Goal: Task Accomplishment & Management: Manage account settings

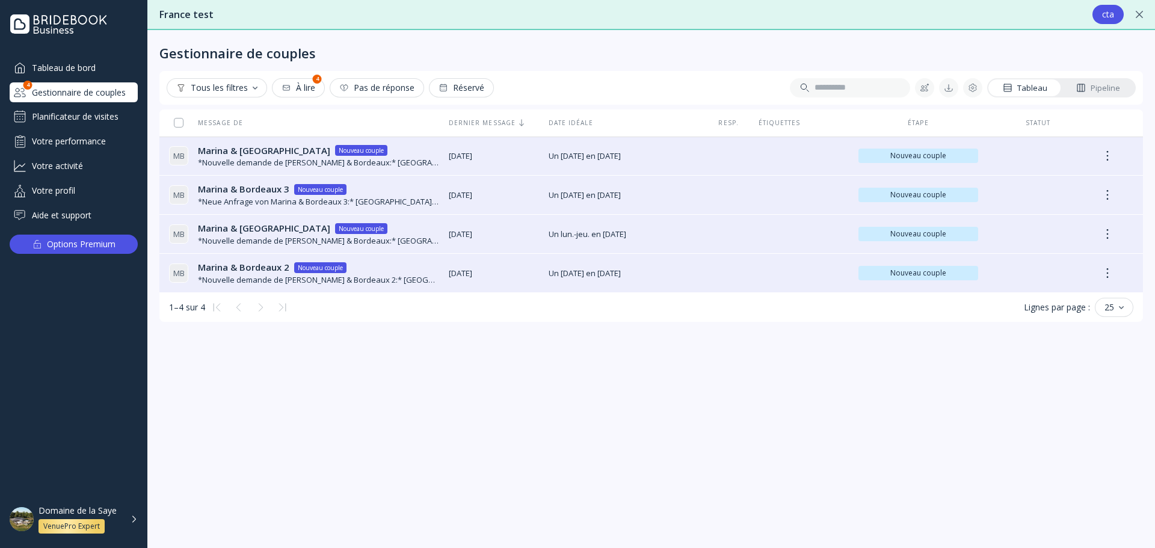
click at [89, 117] on div "Planificateur de visites" at bounding box center [74, 116] width 128 height 19
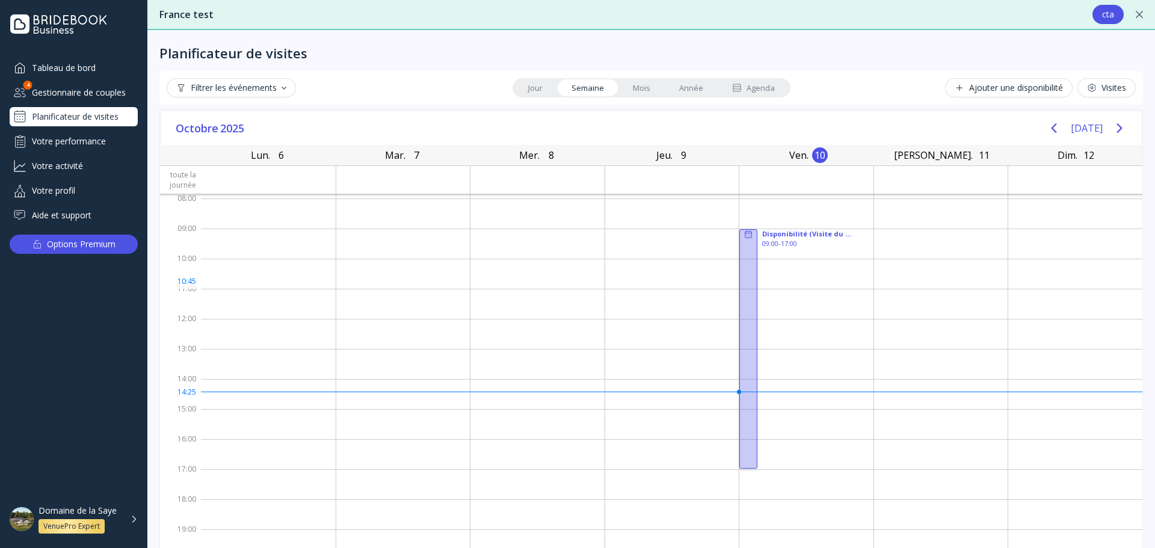
click at [739, 287] on div at bounding box center [748, 348] width 18 height 239
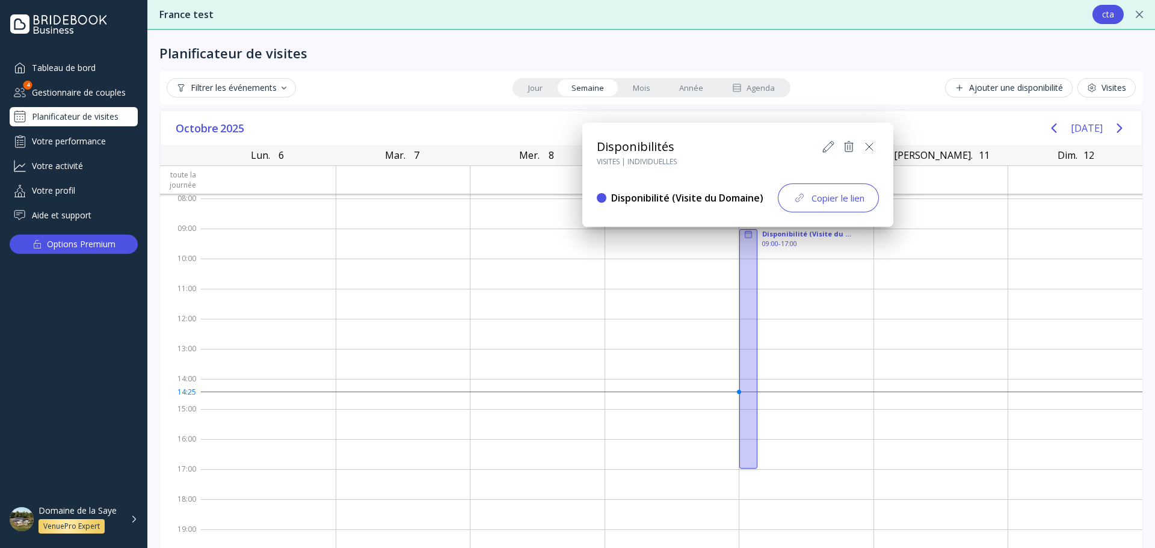
click at [823, 146] on icon at bounding box center [828, 147] width 14 height 14
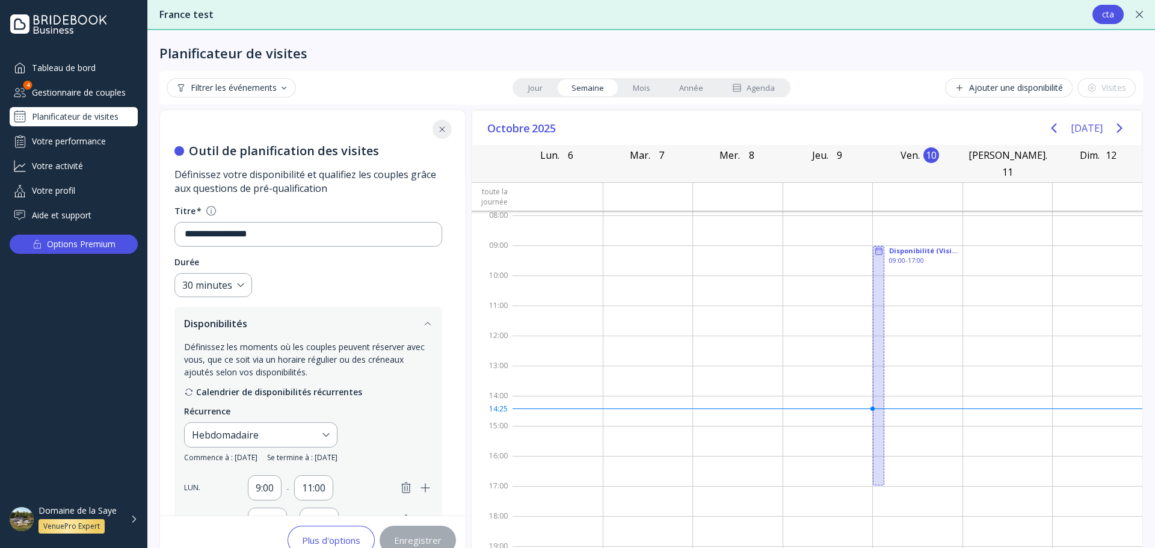
click at [437, 132] on icon at bounding box center [442, 130] width 10 height 10
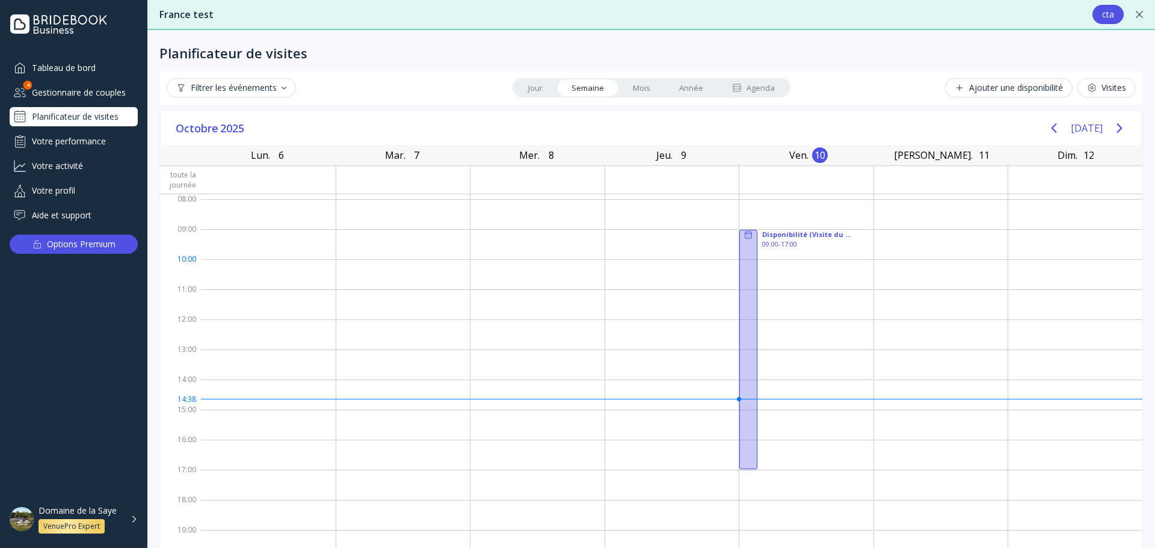
click at [739, 261] on div at bounding box center [748, 349] width 18 height 239
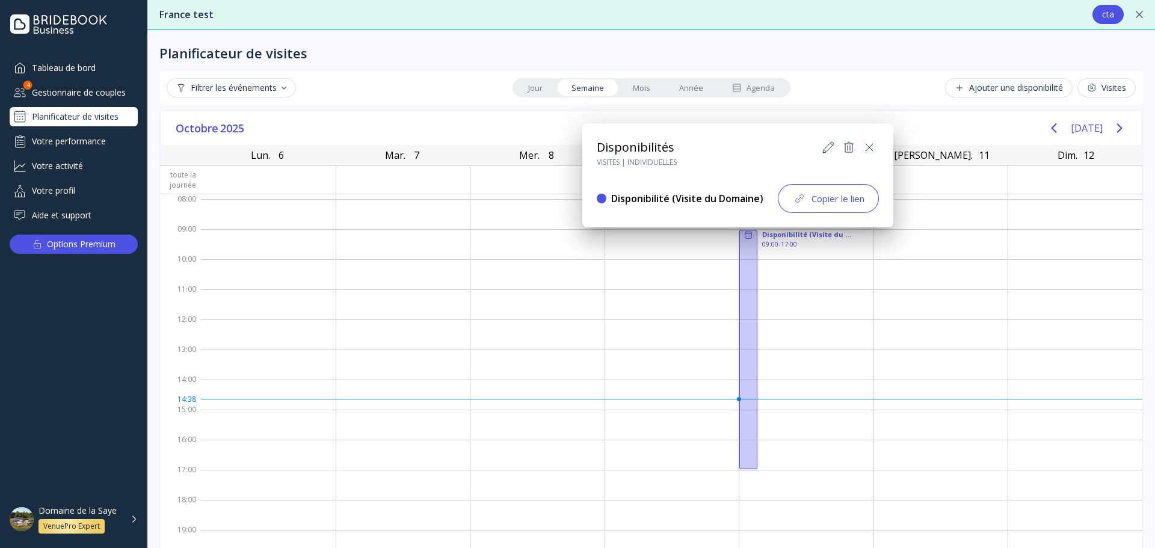
click at [836, 90] on div at bounding box center [578, 274] width 1348 height 741
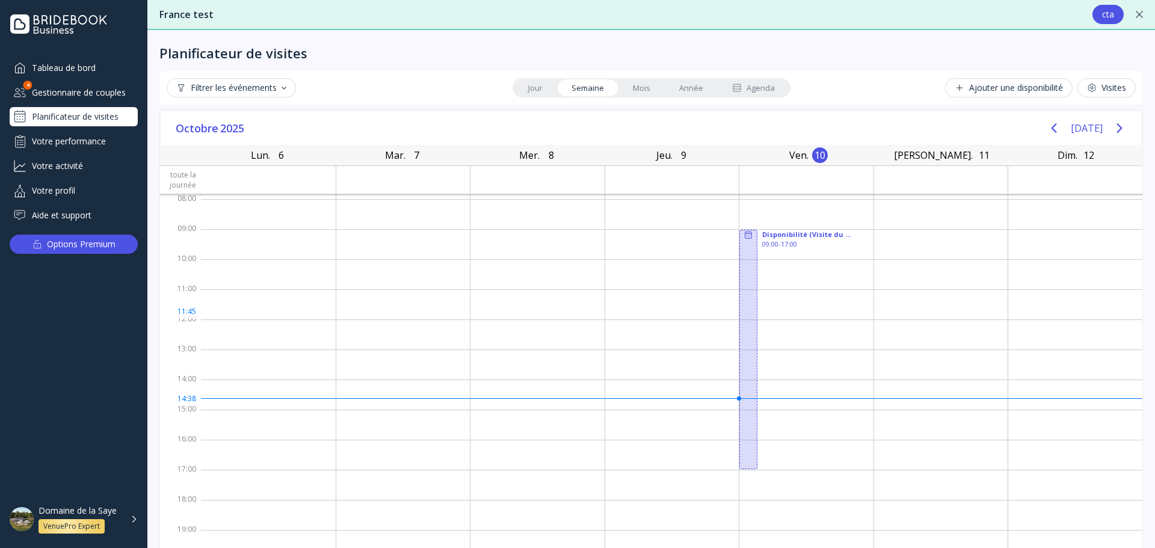
scroll to position [1, 0]
click at [1108, 89] on div "Visites" at bounding box center [1106, 88] width 39 height 10
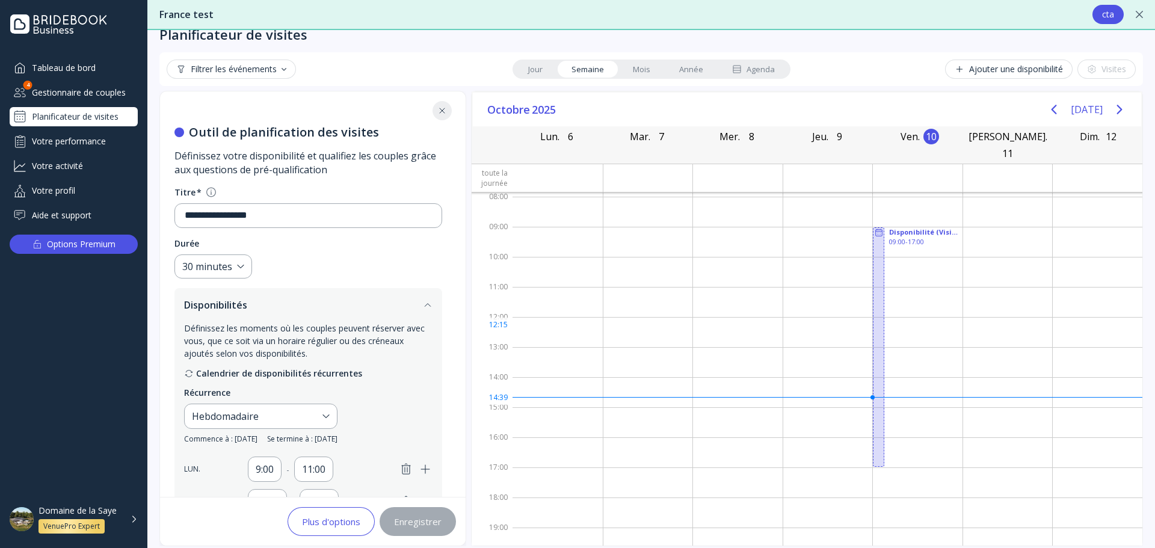
scroll to position [29, 0]
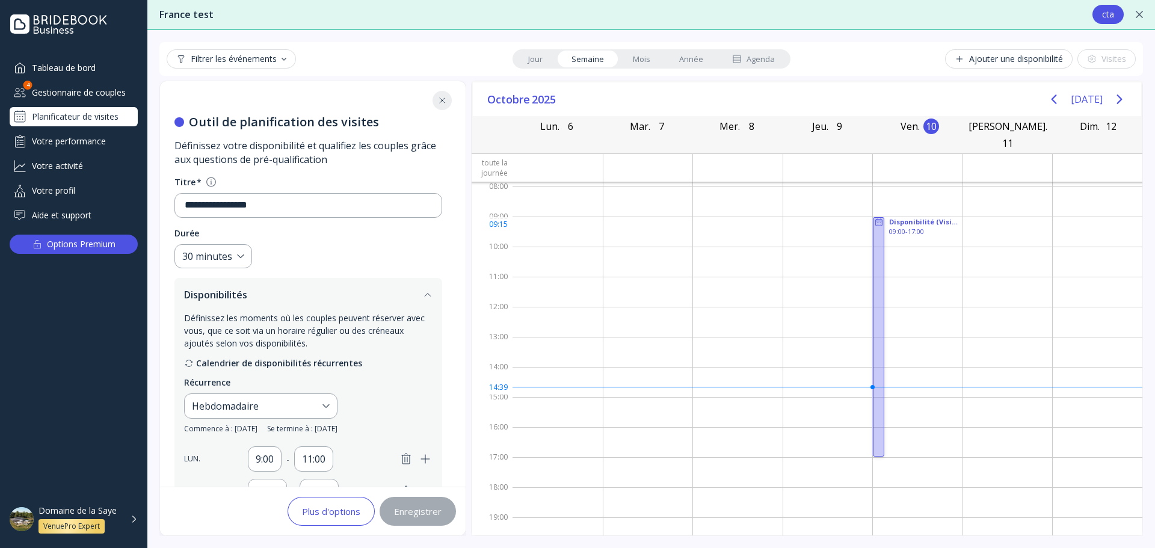
click at [875, 220] on rect at bounding box center [878, 223] width 7 height 7
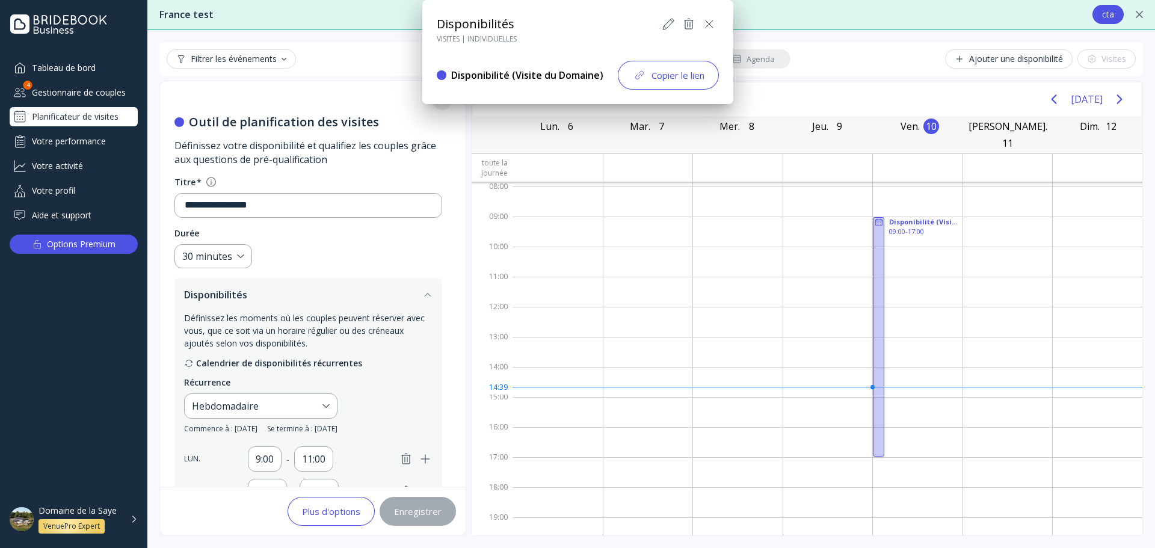
click at [668, 20] on icon at bounding box center [668, 24] width 14 height 14
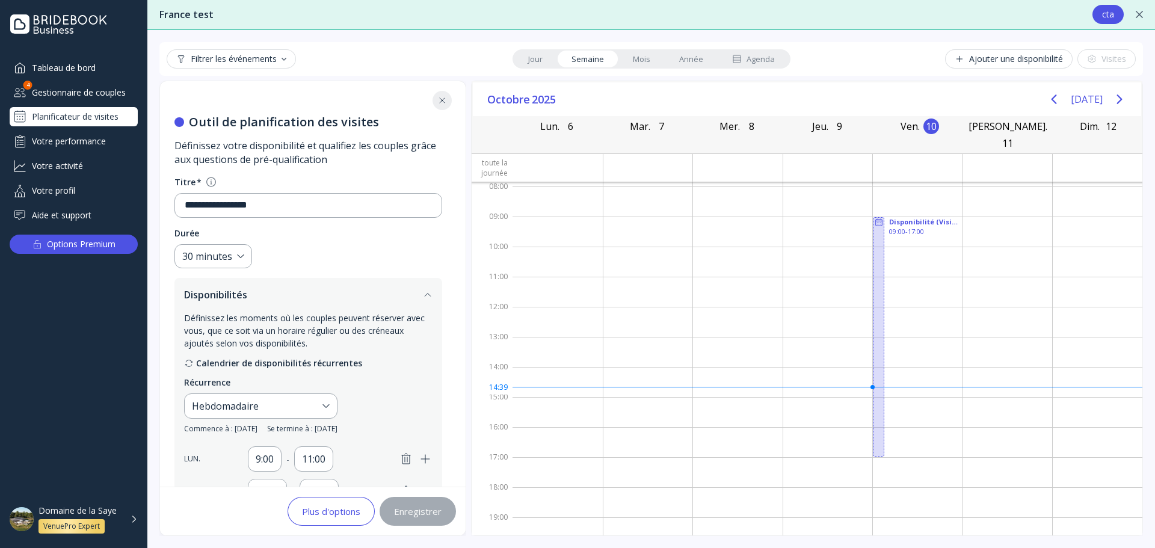
click at [438, 103] on icon at bounding box center [442, 101] width 10 height 10
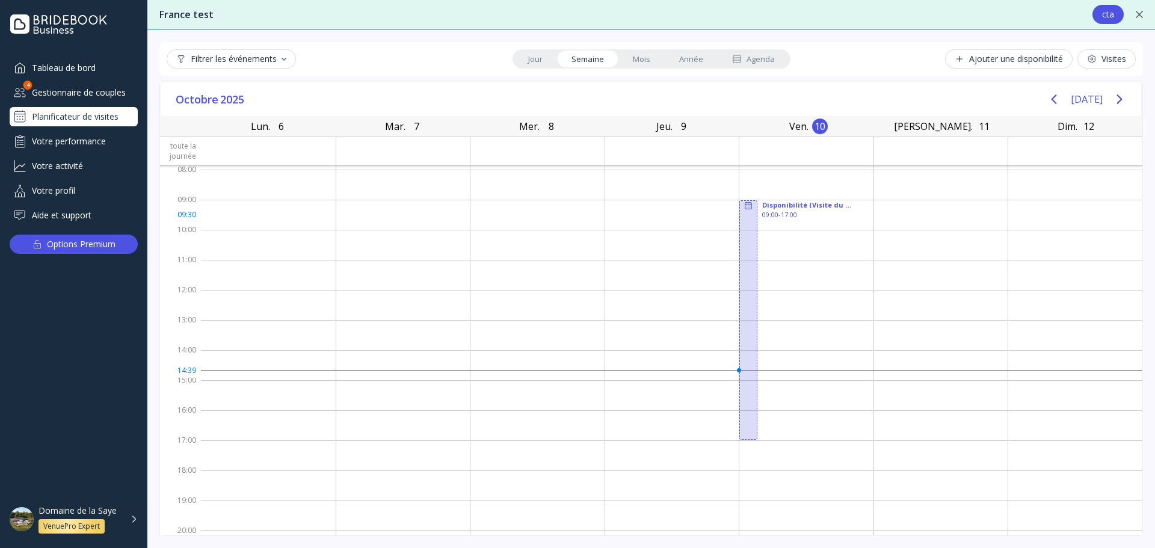
click at [622, 216] on div at bounding box center [672, 215] width 134 height 30
click at [634, 206] on div at bounding box center [672, 215] width 134 height 30
click at [633, 212] on div at bounding box center [672, 215] width 134 height 30
click at [632, 206] on div at bounding box center [672, 215] width 134 height 30
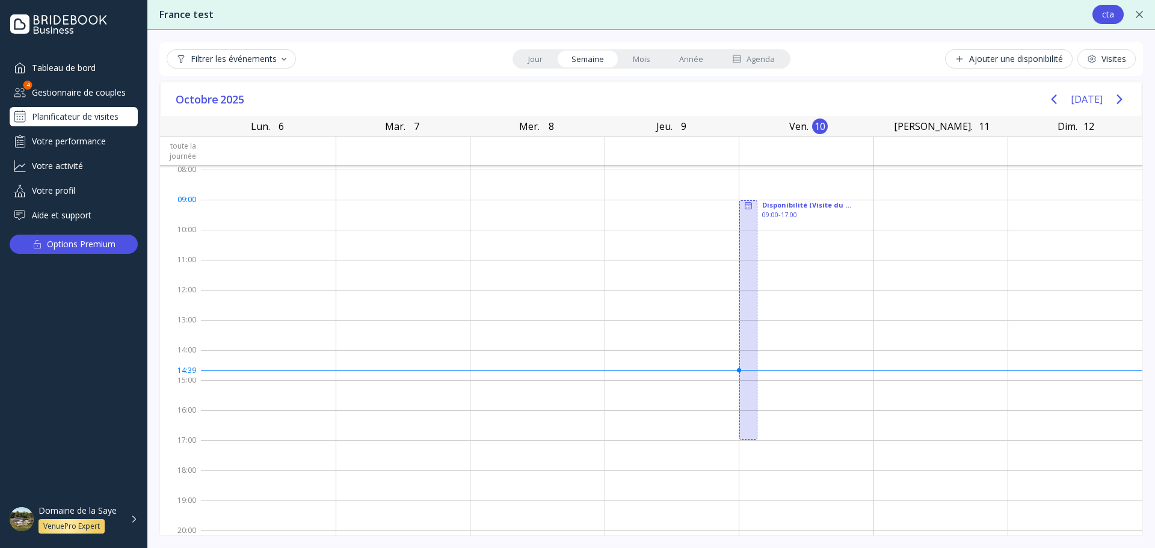
click at [632, 206] on div at bounding box center [672, 215] width 134 height 30
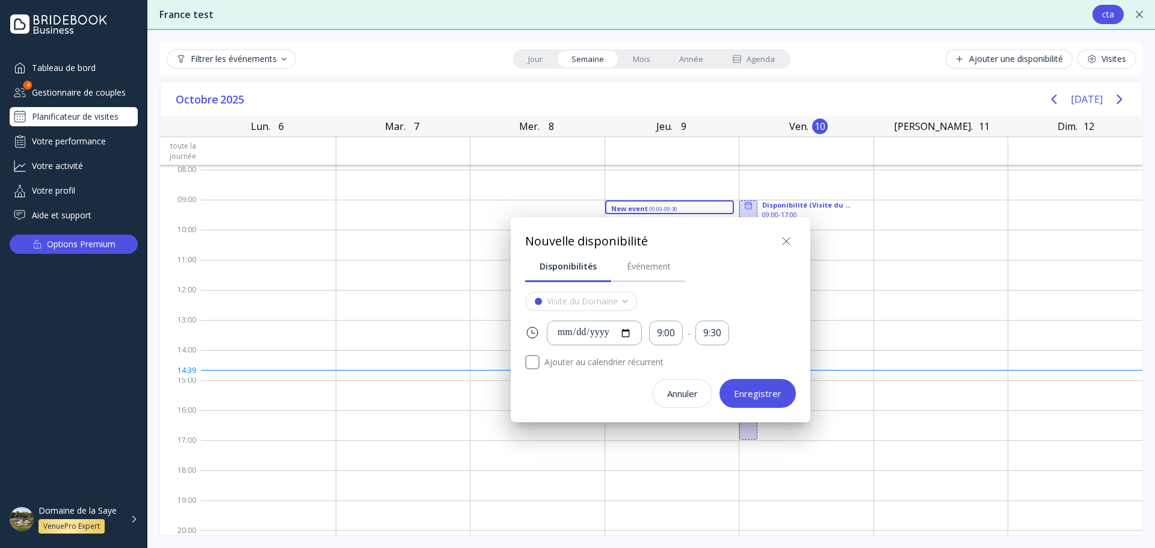
click at [785, 242] on icon at bounding box center [786, 241] width 7 height 7
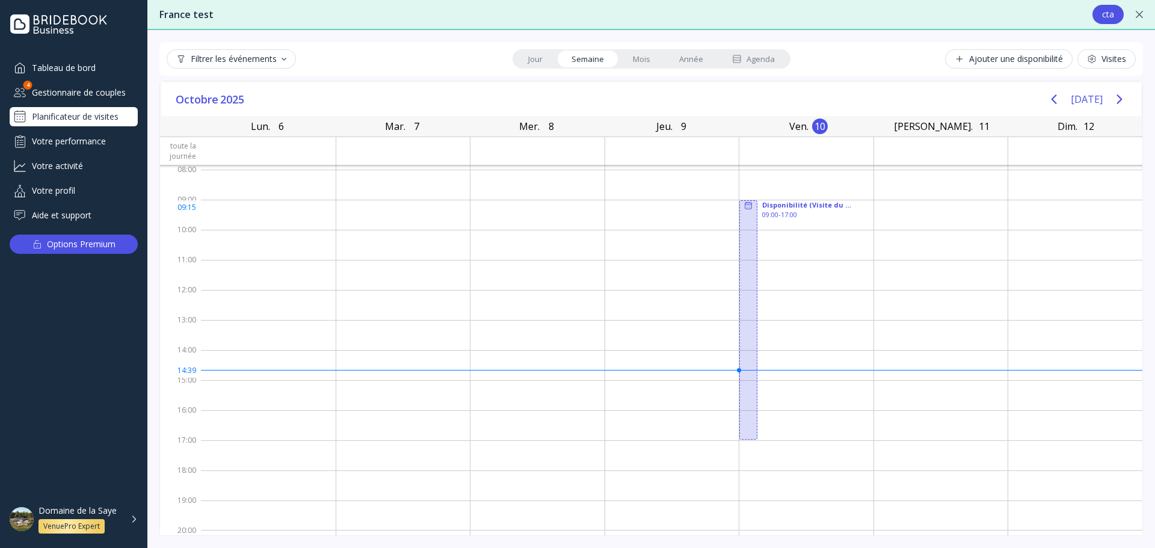
click at [605, 208] on div at bounding box center [672, 215] width 134 height 30
click at [682, 208] on div at bounding box center [672, 215] width 134 height 30
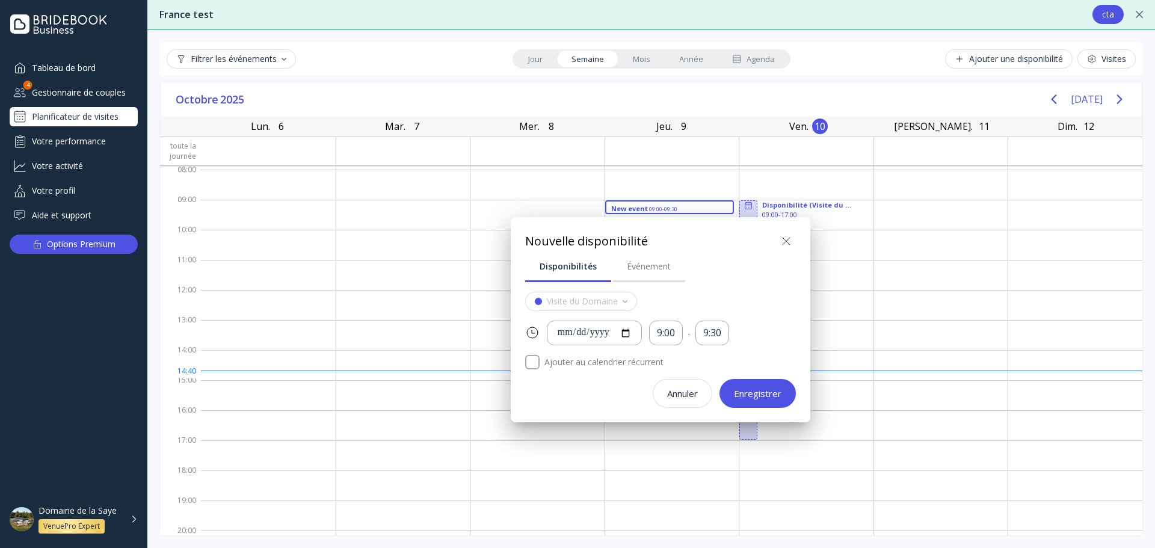
click at [789, 241] on icon at bounding box center [786, 241] width 14 height 14
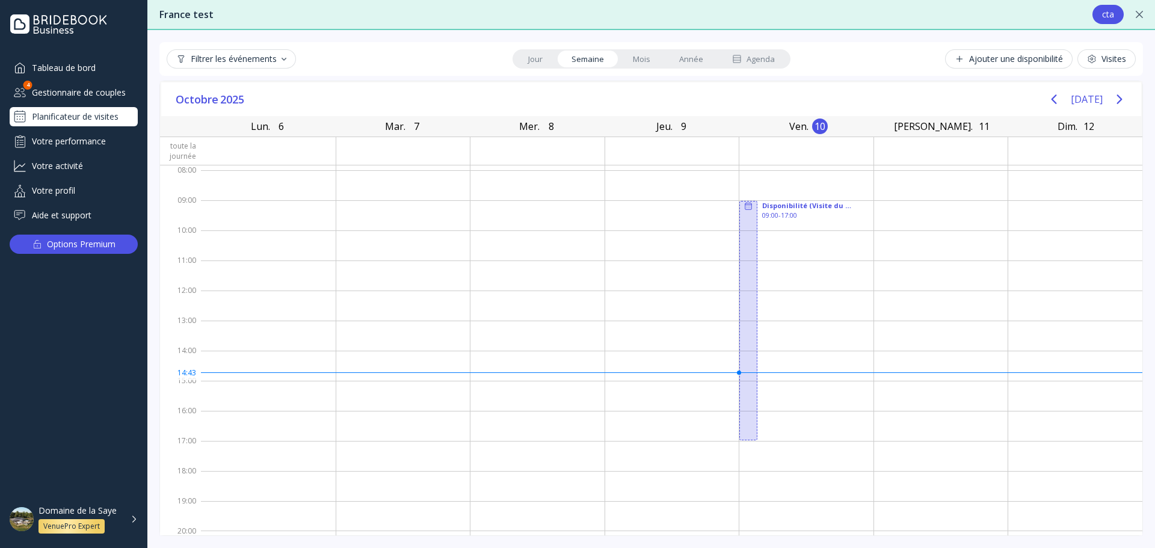
click at [869, 85] on div "[DATE] [DATE]" at bounding box center [651, 99] width 980 height 34
click at [1112, 99] on icon "Next page" at bounding box center [1119, 99] width 14 height 14
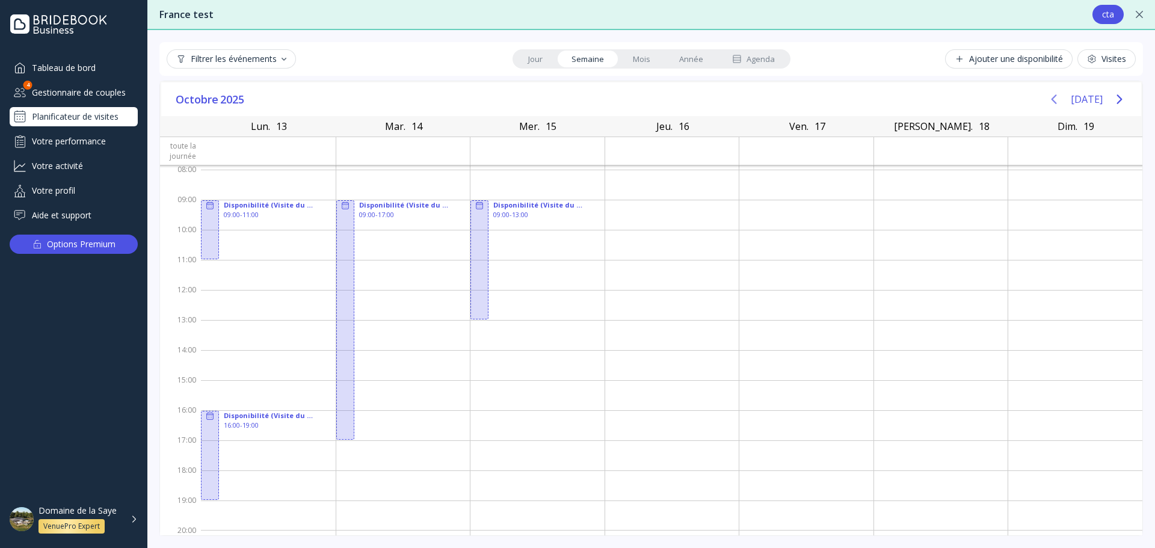
click at [1047, 97] on icon "Previous page" at bounding box center [1054, 99] width 14 height 14
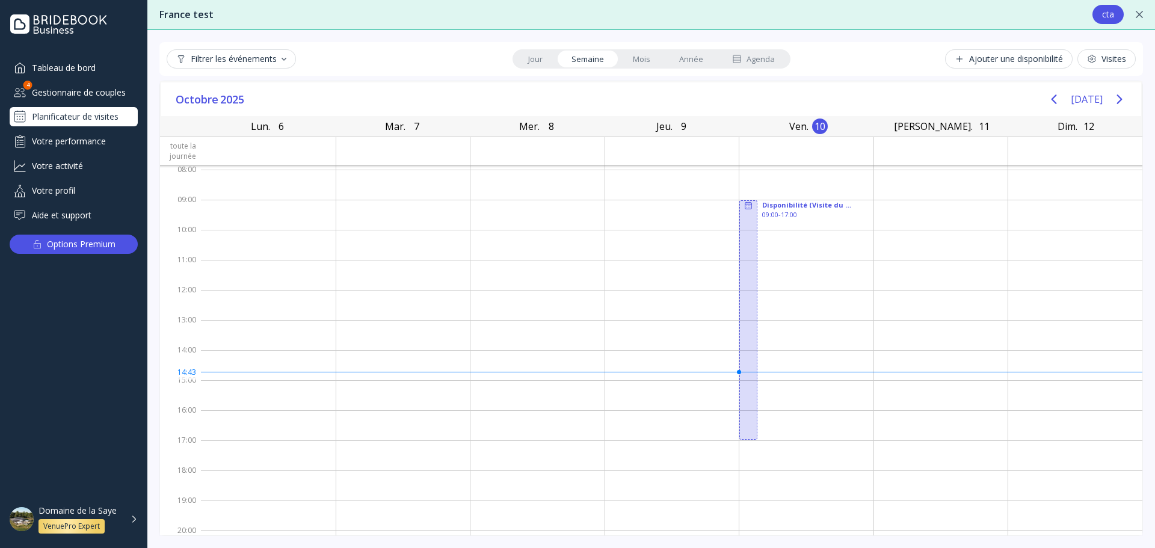
click at [998, 61] on div "Ajouter une disponibilité" at bounding box center [1009, 59] width 108 height 10
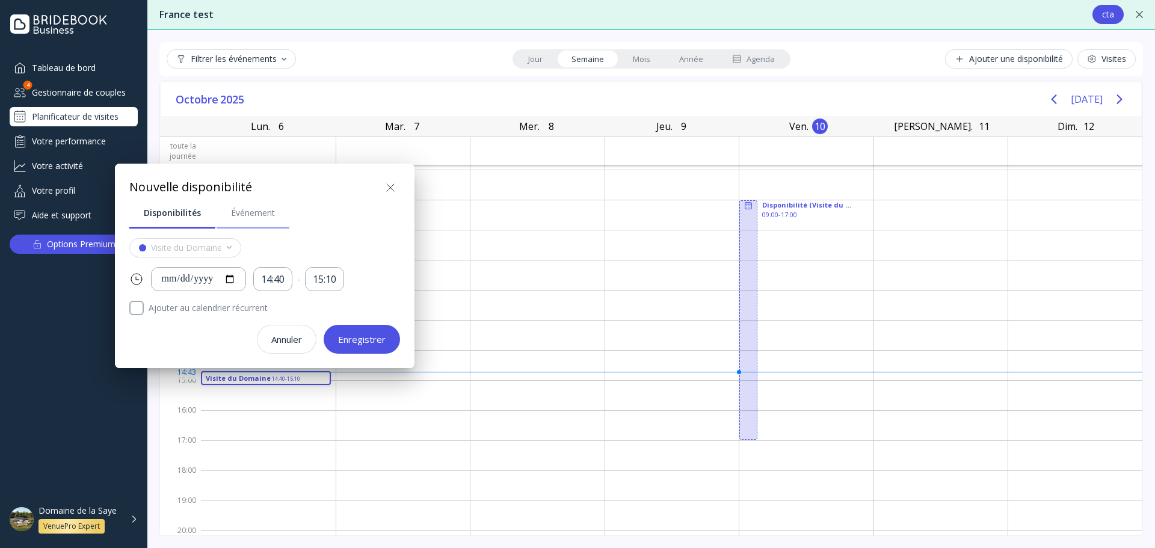
click at [240, 212] on div "Événement" at bounding box center [253, 213] width 44 height 12
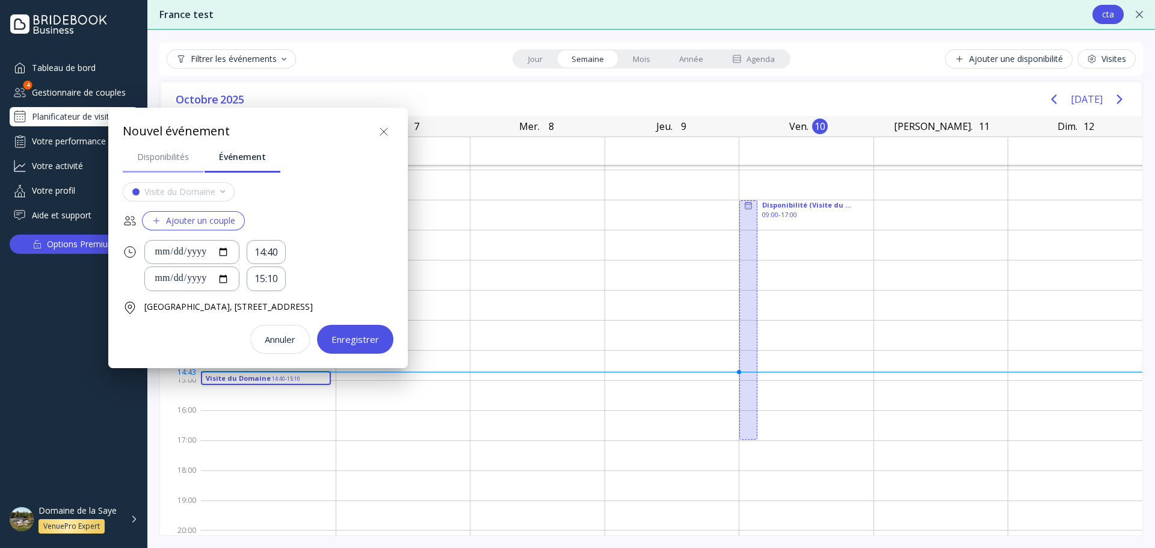
click at [157, 160] on div "Disponibilités" at bounding box center [163, 157] width 52 height 12
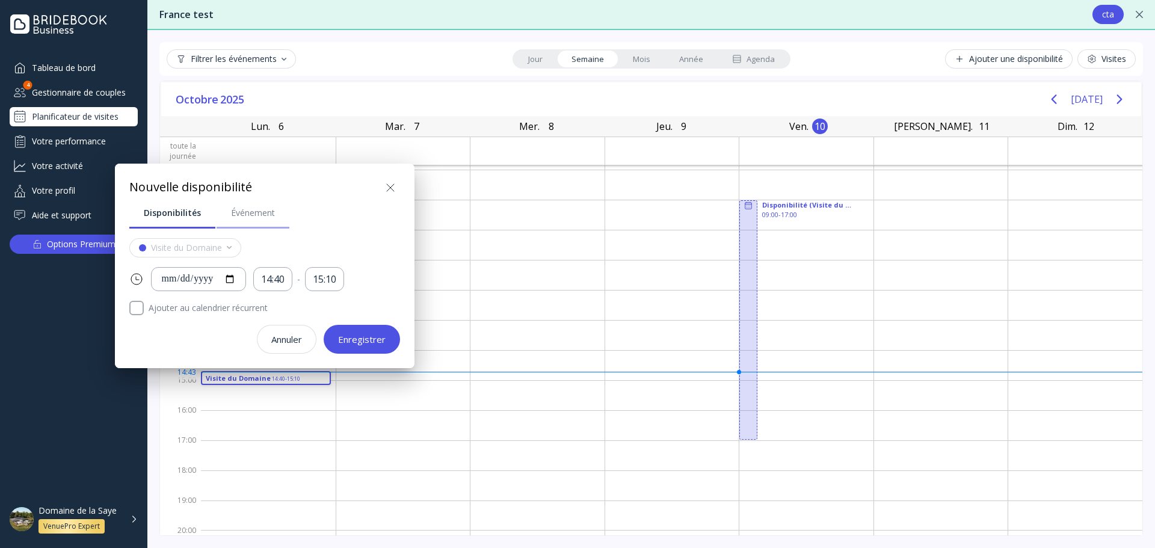
click at [245, 218] on div "Événement" at bounding box center [253, 213] width 44 height 12
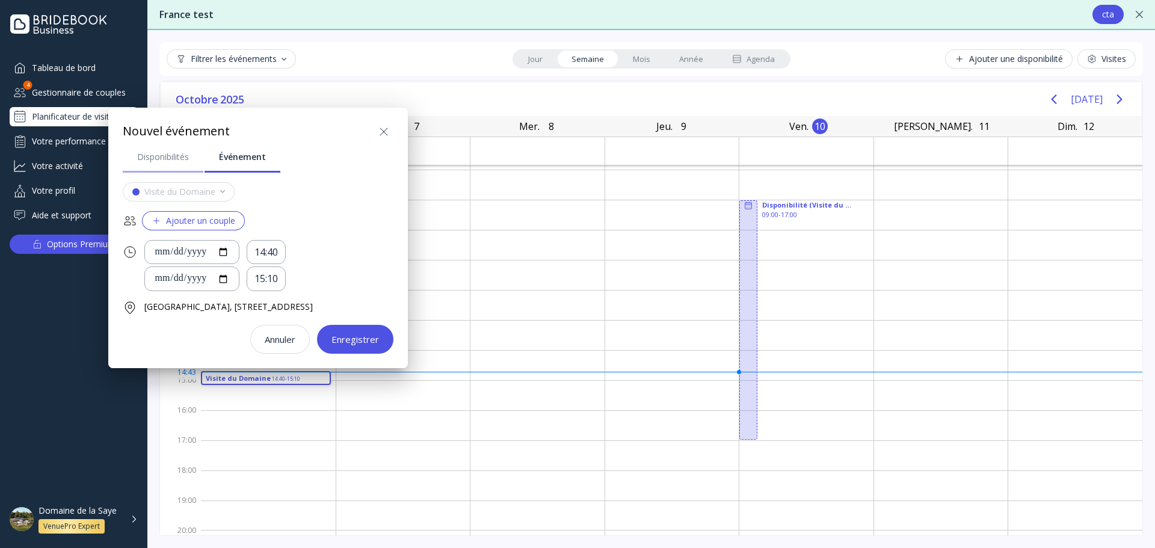
click at [172, 160] on div "Disponibilités" at bounding box center [163, 157] width 52 height 12
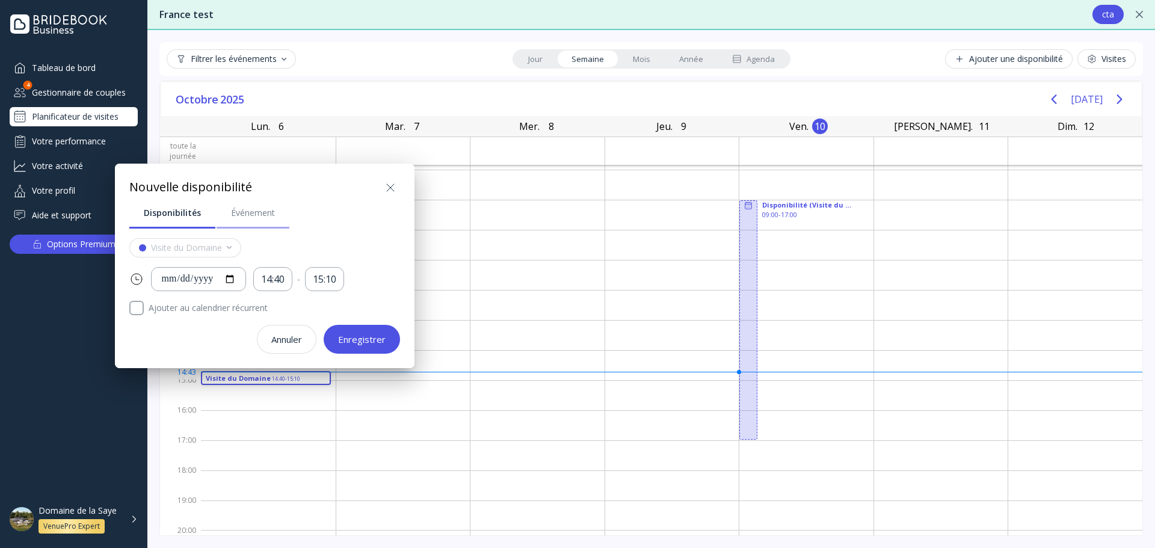
click at [258, 215] on div "Événement" at bounding box center [253, 213] width 44 height 12
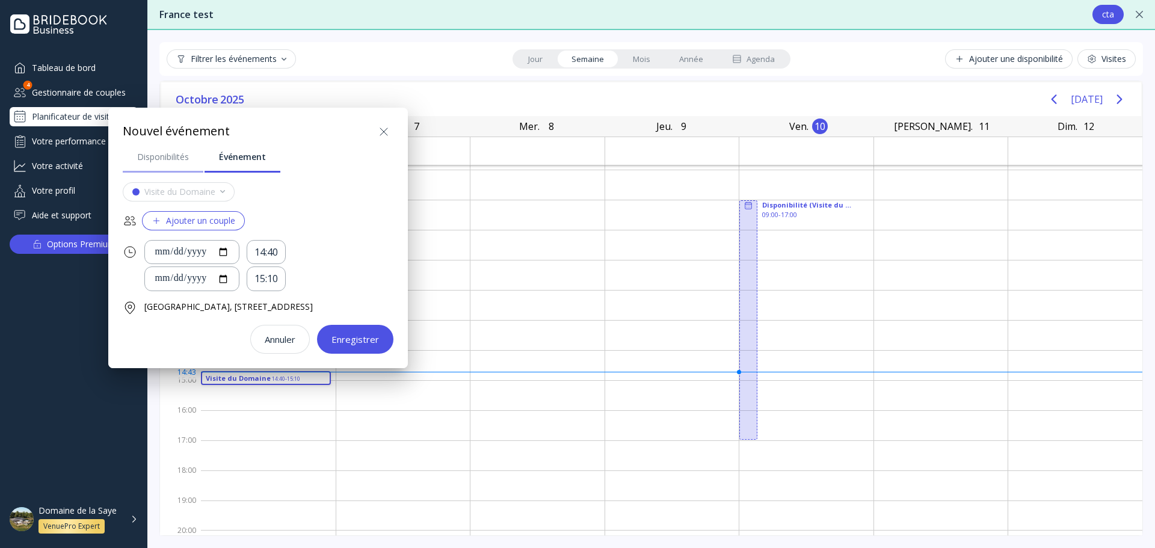
click at [174, 161] on div "Disponibilités" at bounding box center [163, 157] width 52 height 12
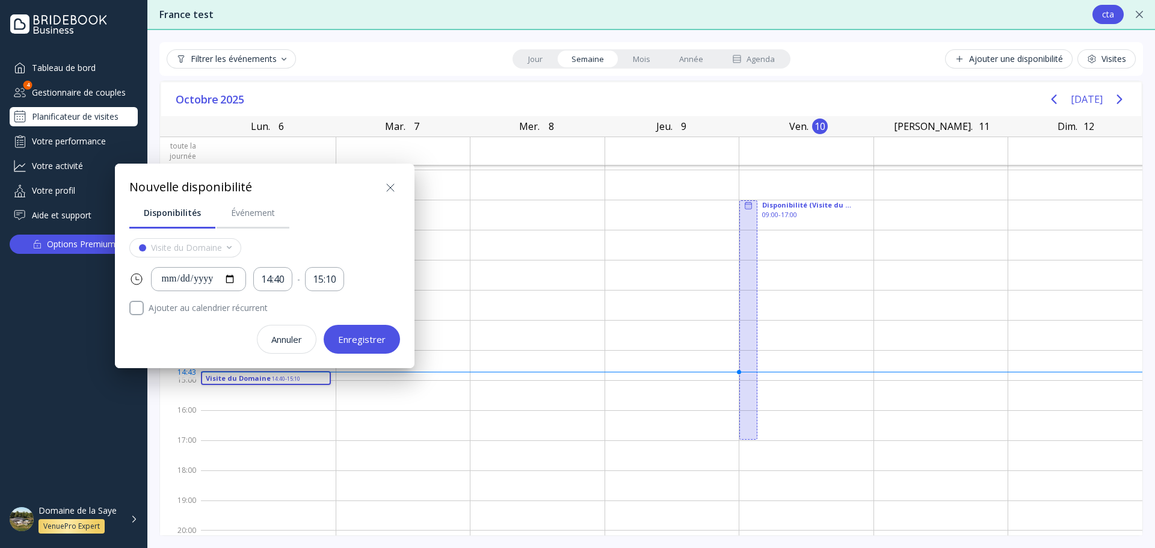
click at [390, 189] on icon at bounding box center [390, 187] width 14 height 14
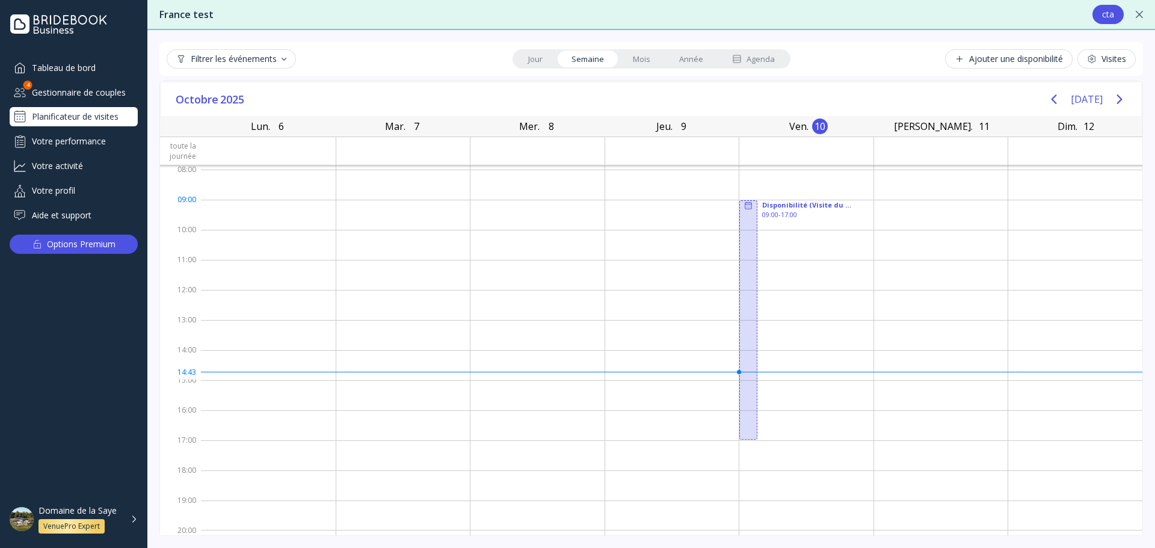
click at [902, 206] on div at bounding box center [941, 215] width 134 height 30
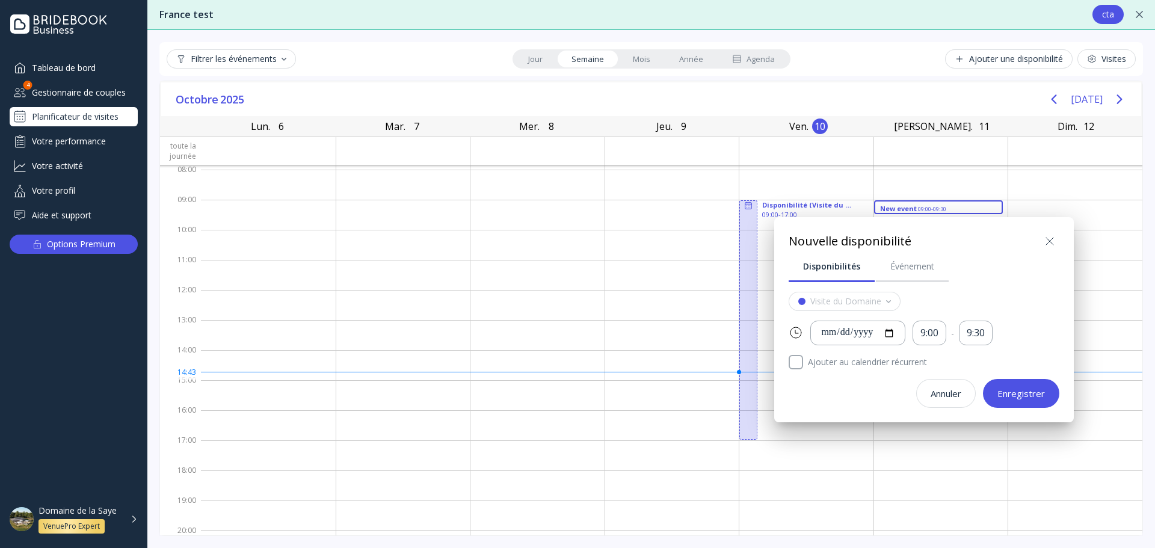
click at [1055, 245] on icon at bounding box center [1050, 241] width 14 height 14
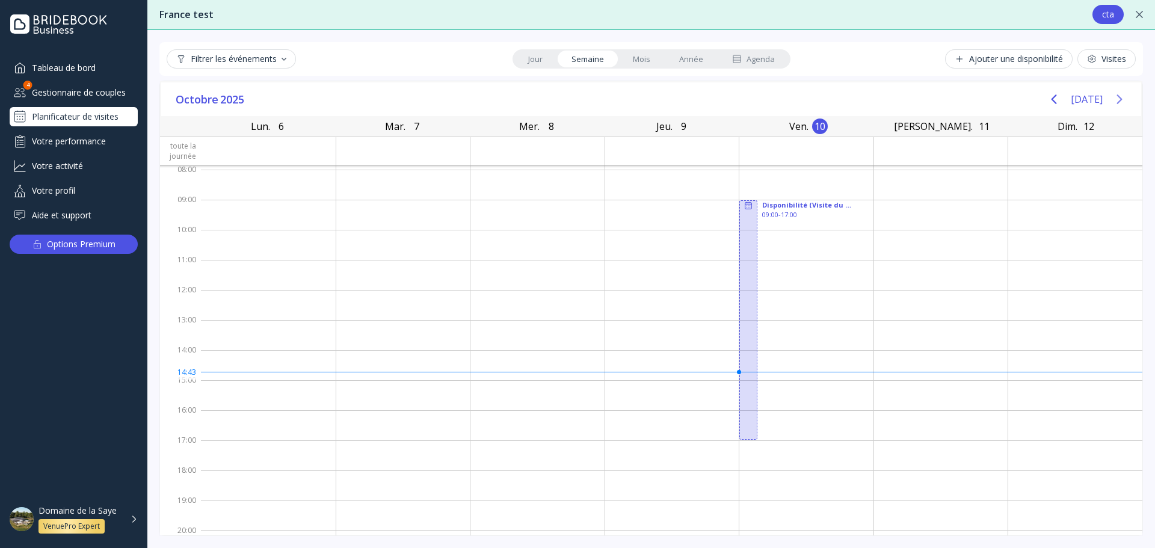
click at [1112, 103] on icon "Next page" at bounding box center [1119, 99] width 14 height 14
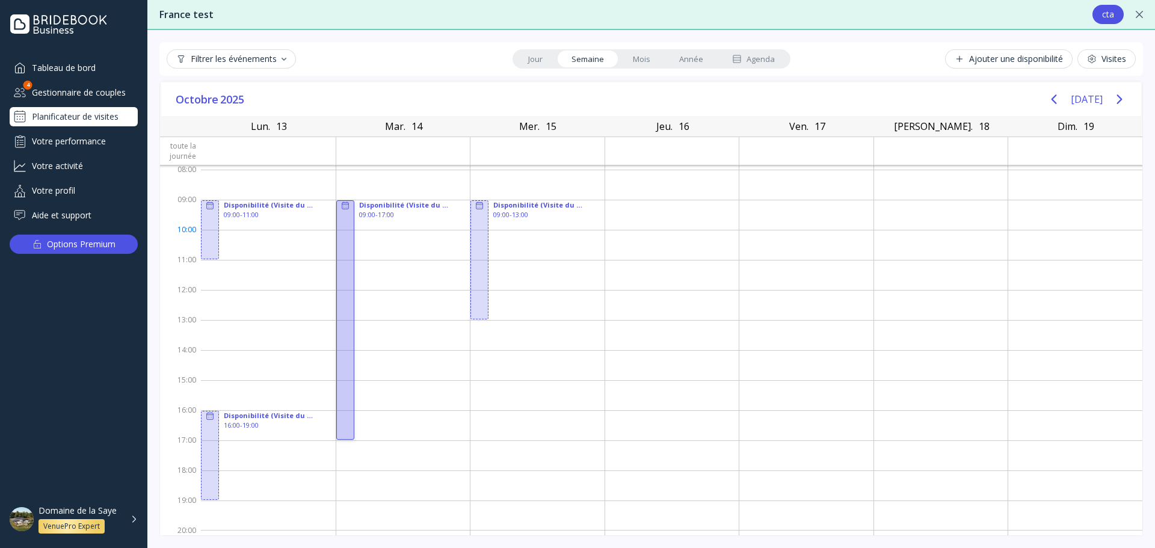
click at [343, 232] on div at bounding box center [345, 319] width 18 height 239
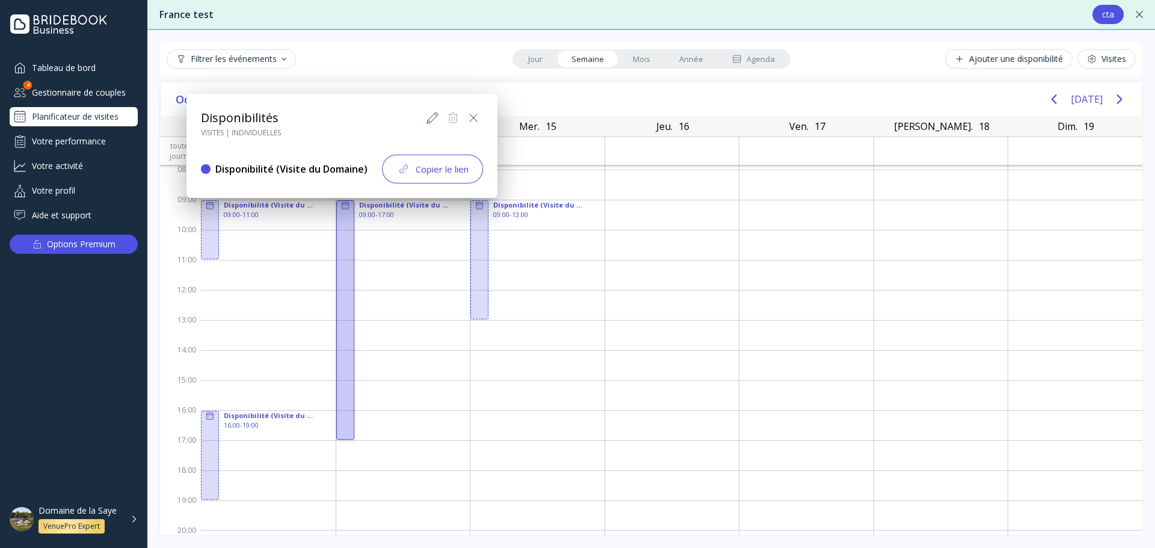
click at [434, 121] on icon at bounding box center [432, 118] width 14 height 14
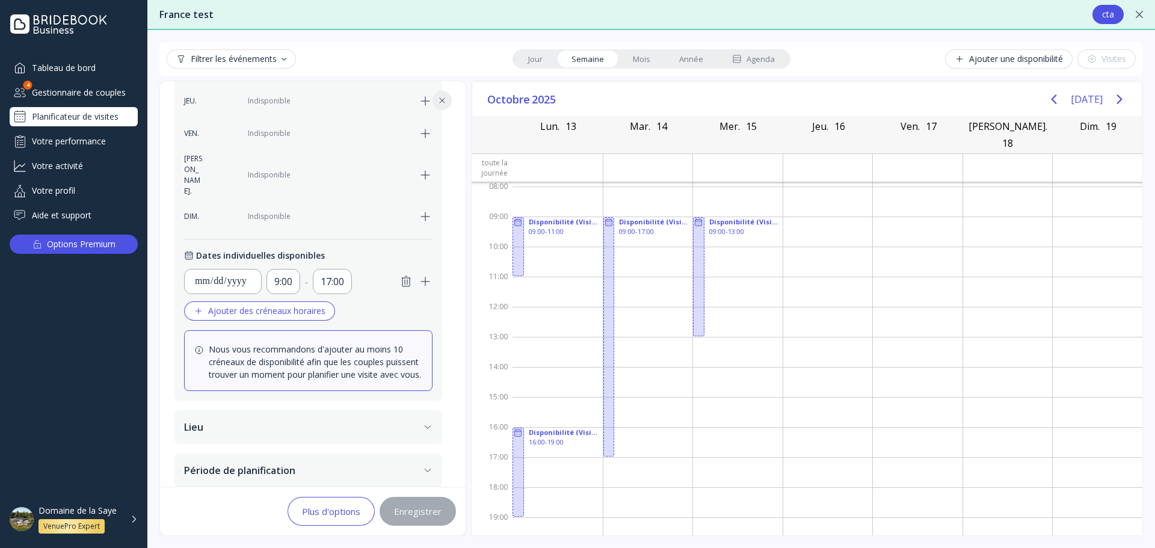
scroll to position [493, 0]
click at [386, 460] on button "Période de planification" at bounding box center [308, 466] width 268 height 34
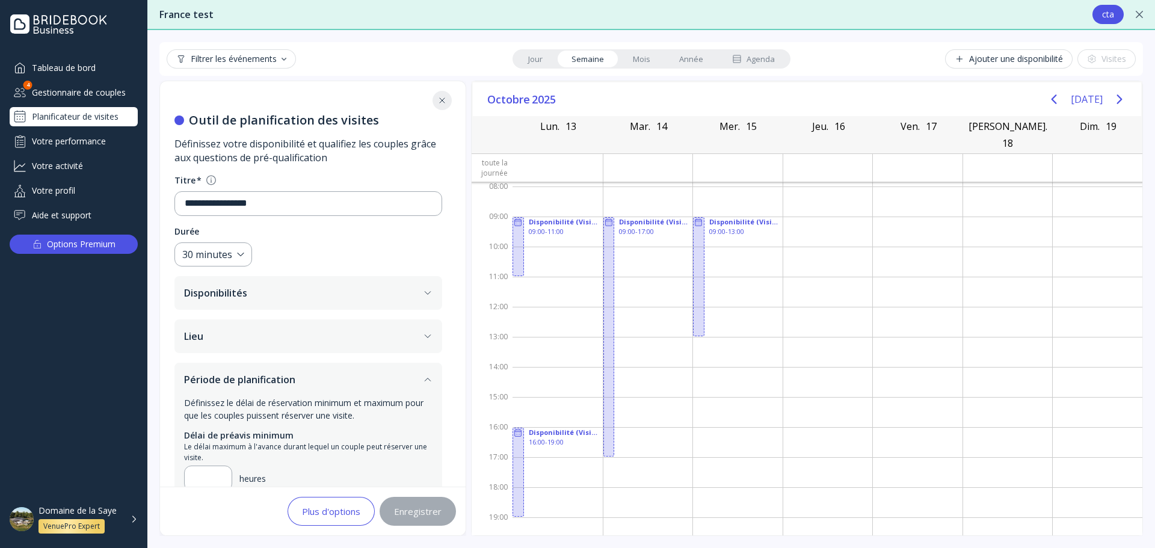
scroll to position [0, 0]
click at [427, 383] on icon "button" at bounding box center [428, 382] width 10 height 10
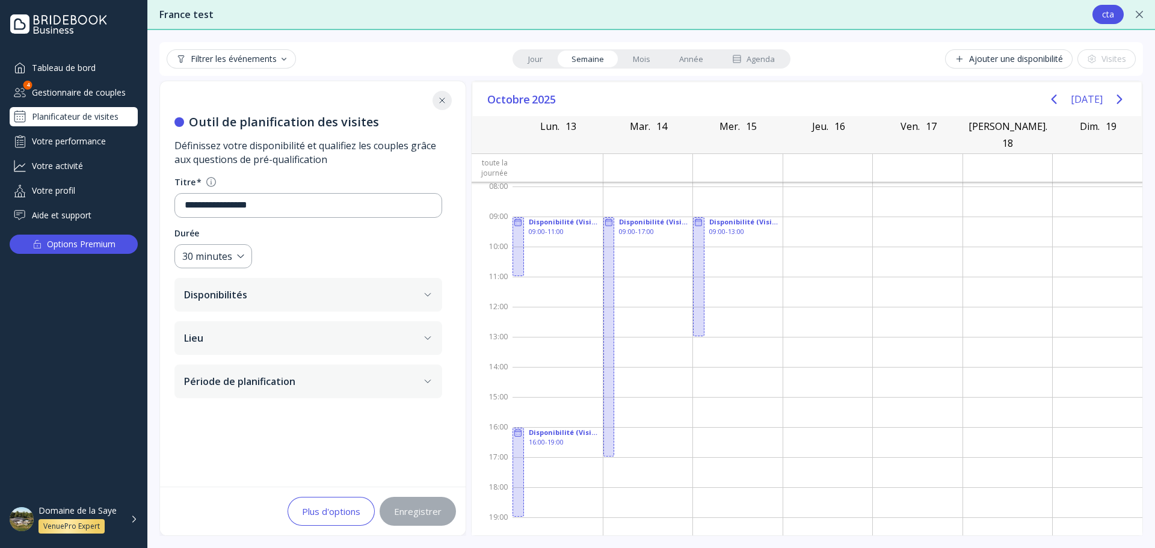
click at [421, 345] on button "Lieu" at bounding box center [308, 338] width 268 height 34
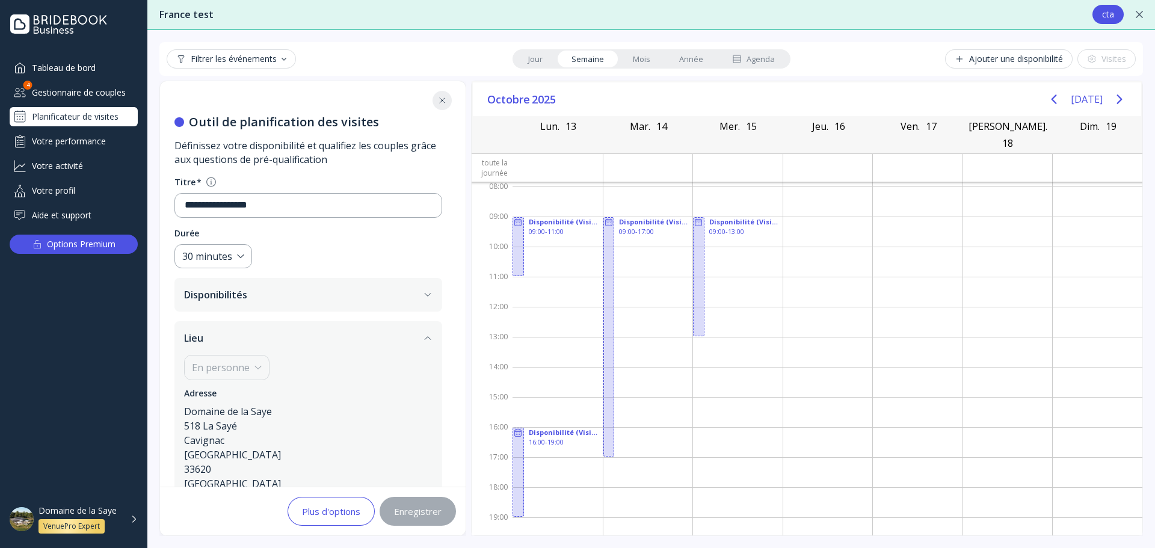
click at [421, 345] on button "Lieu" at bounding box center [308, 338] width 268 height 34
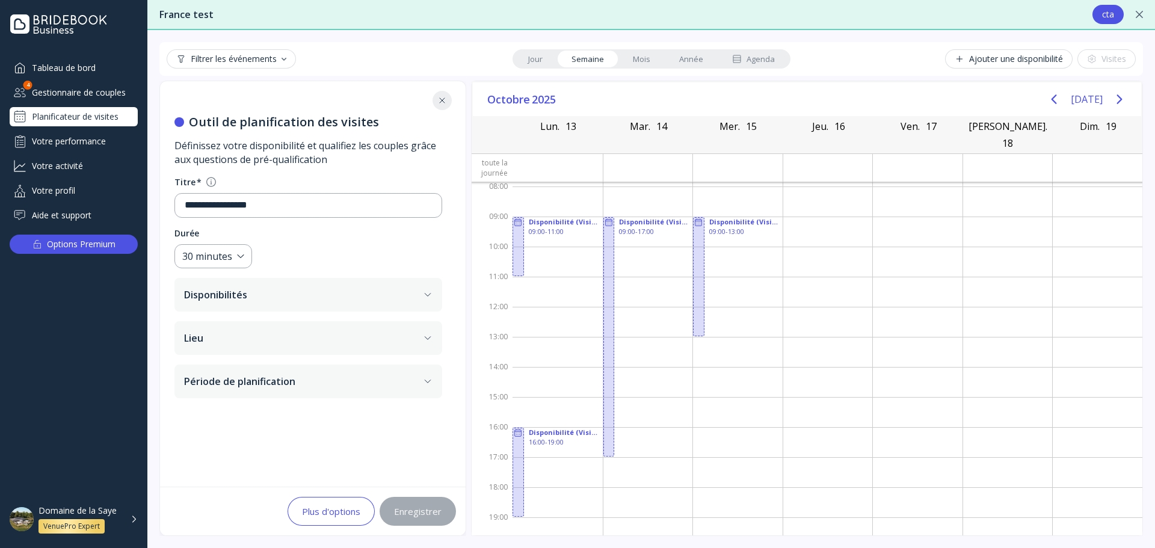
click at [433, 294] on button "Disponibilités" at bounding box center [308, 295] width 268 height 34
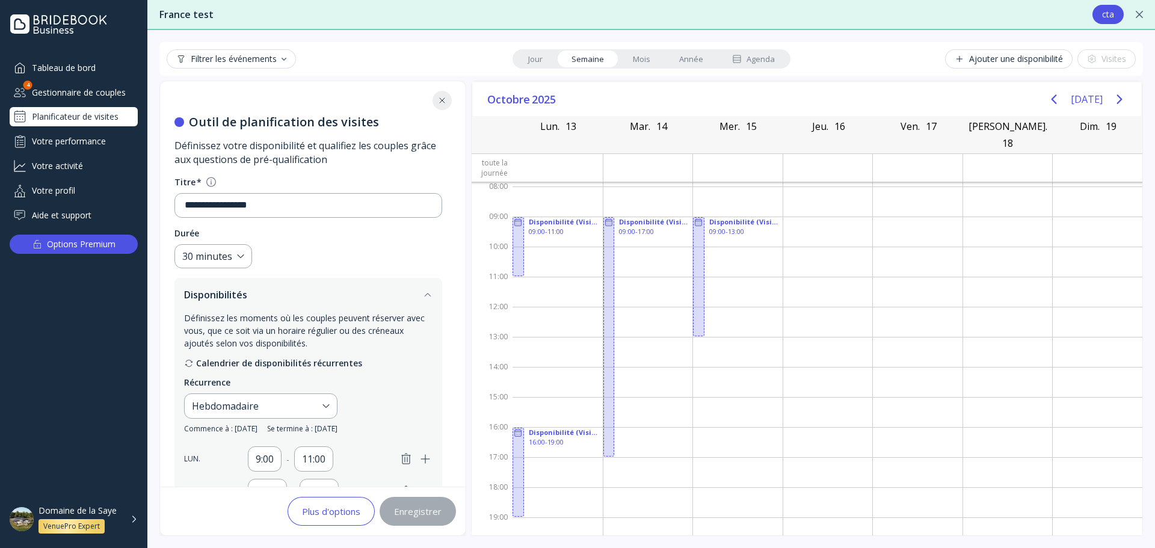
click at [443, 103] on icon at bounding box center [442, 101] width 10 height 10
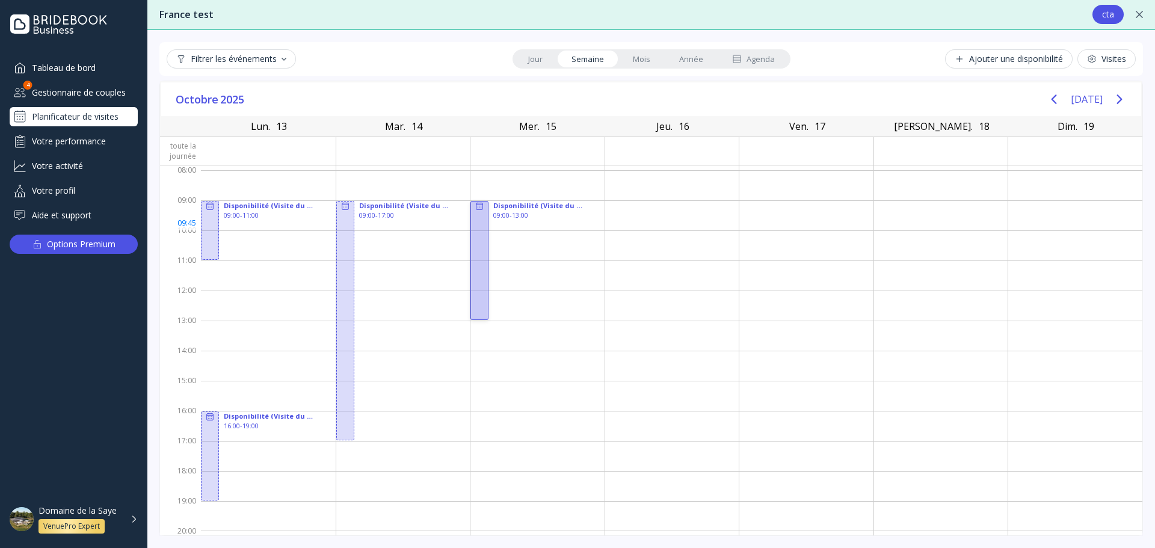
click at [479, 230] on div at bounding box center [479, 260] width 18 height 119
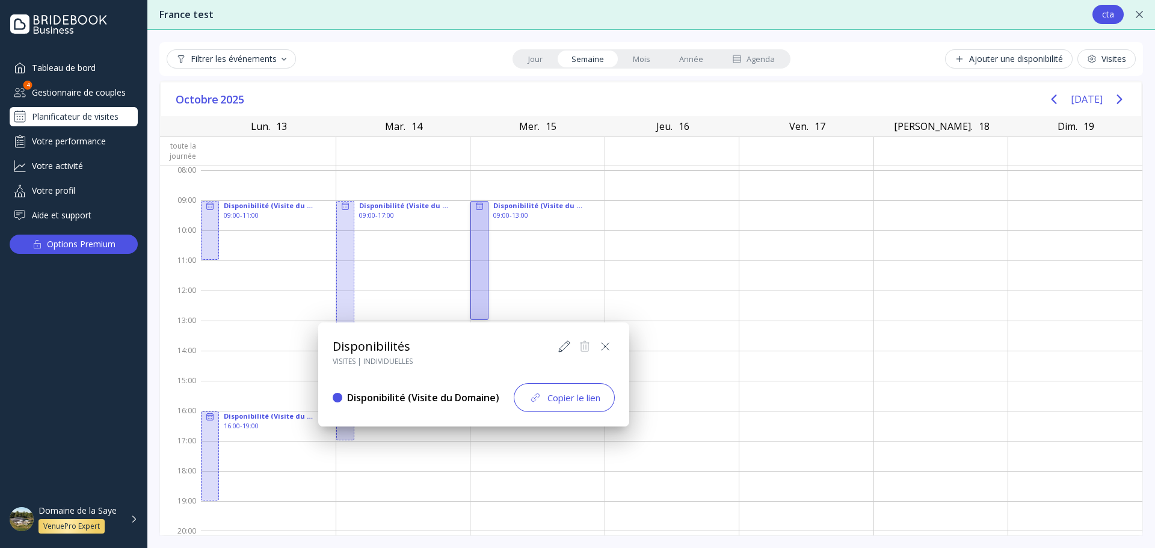
click at [602, 344] on icon at bounding box center [605, 346] width 14 height 14
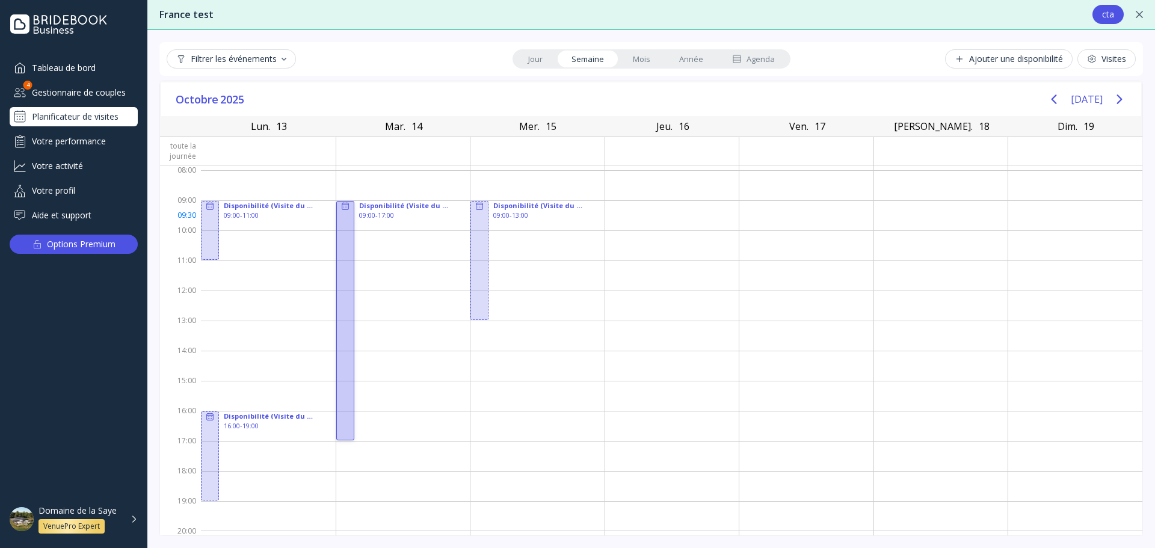
click at [340, 220] on div at bounding box center [345, 320] width 18 height 239
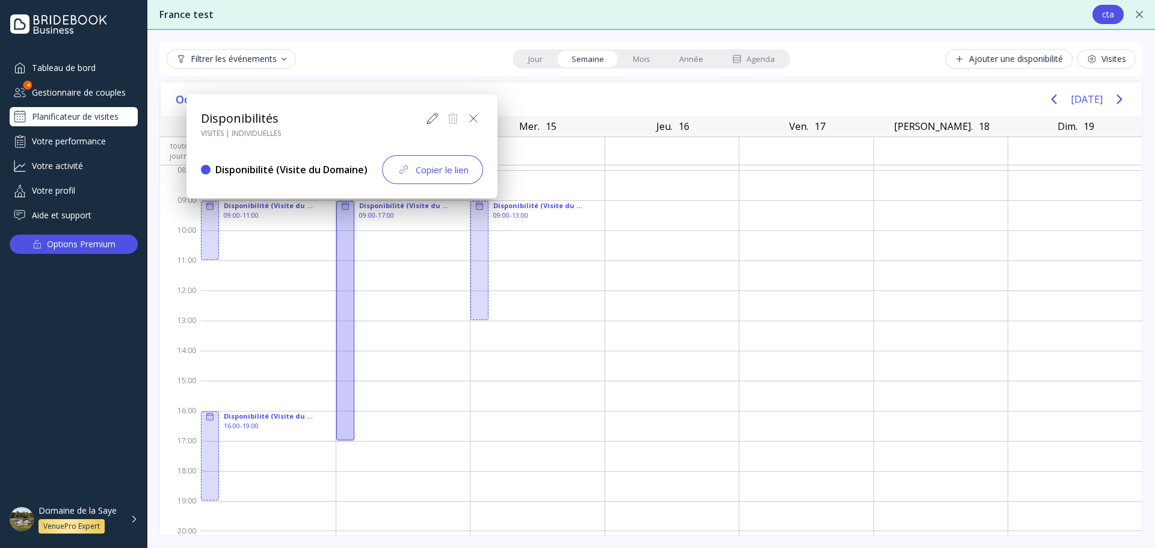
click at [433, 121] on icon at bounding box center [432, 118] width 14 height 14
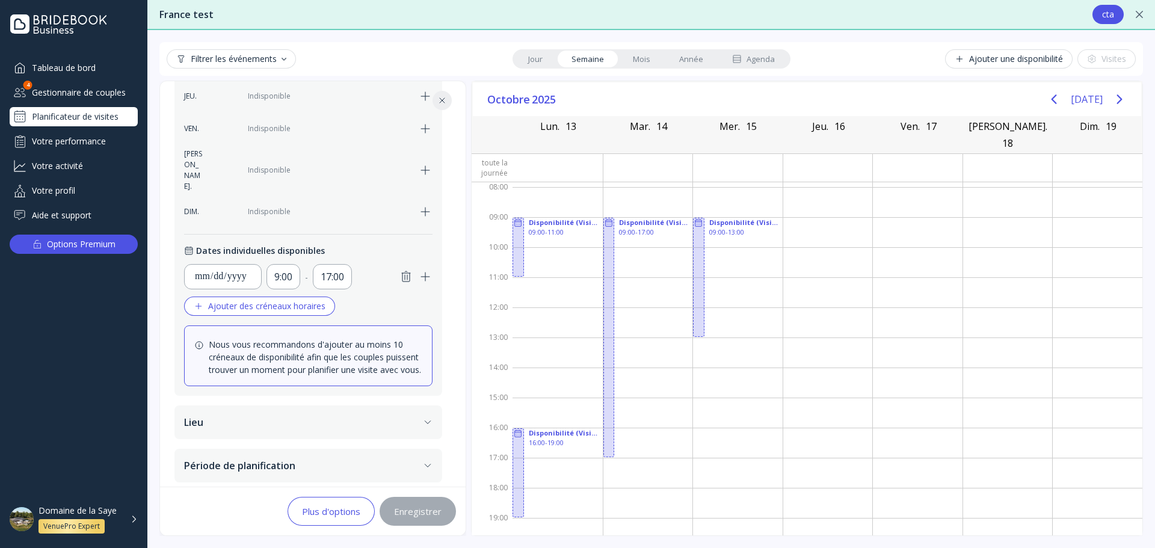
scroll to position [72, 0]
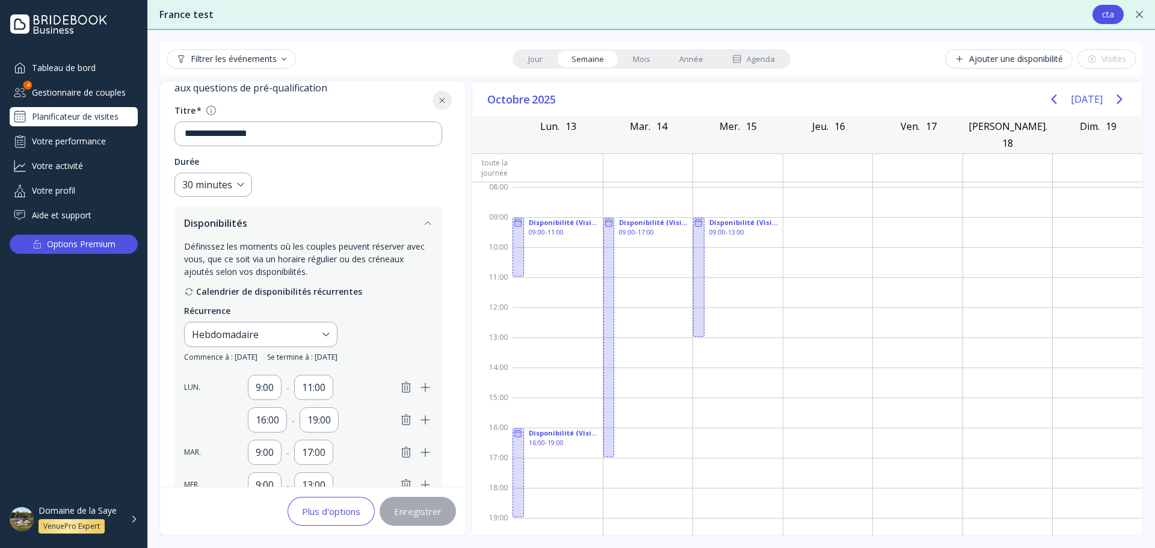
click at [442, 100] on icon at bounding box center [442, 100] width 5 height 5
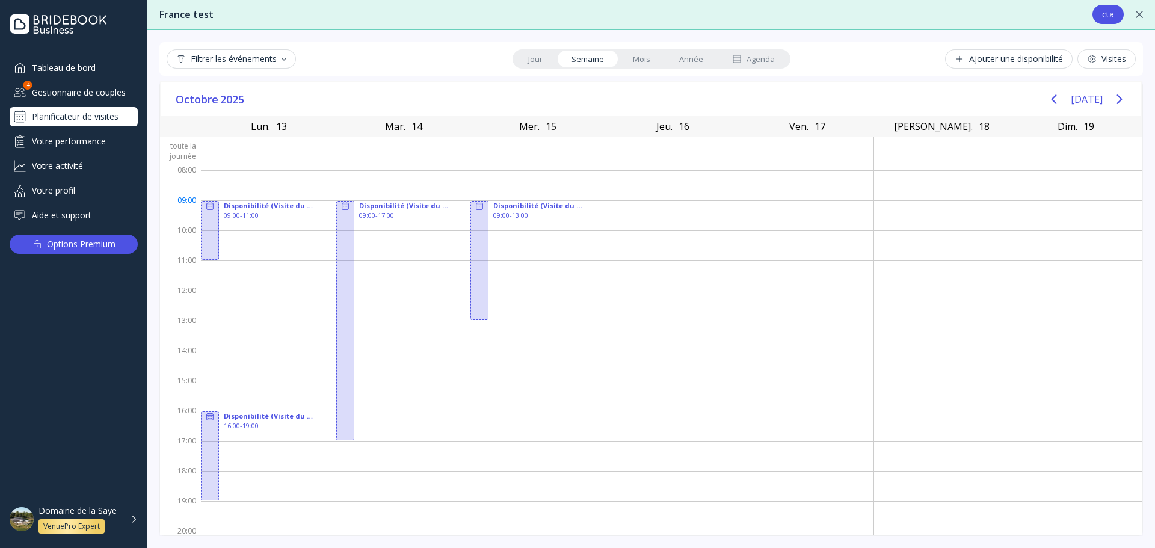
click at [263, 202] on div at bounding box center [268, 215] width 135 height 30
click at [987, 63] on div "Ajouter une disponibilité" at bounding box center [1009, 59] width 108 height 10
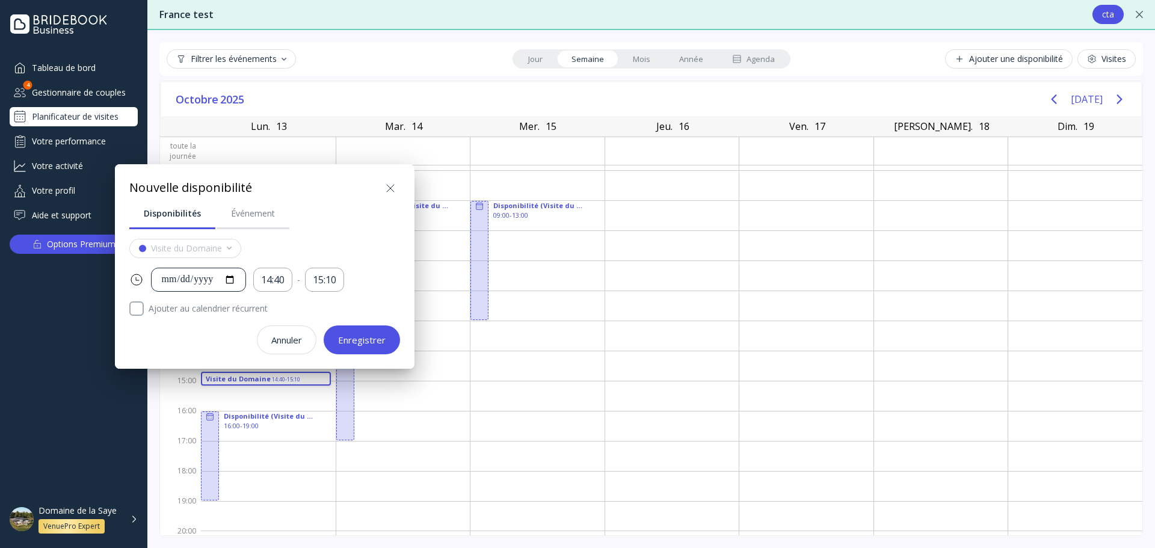
click at [236, 281] on div "**********" at bounding box center [198, 280] width 75 height 14
click at [336, 191] on div "Nouvelle disponibilité" at bounding box center [264, 188] width 271 height 19
click at [391, 185] on icon at bounding box center [390, 188] width 14 height 14
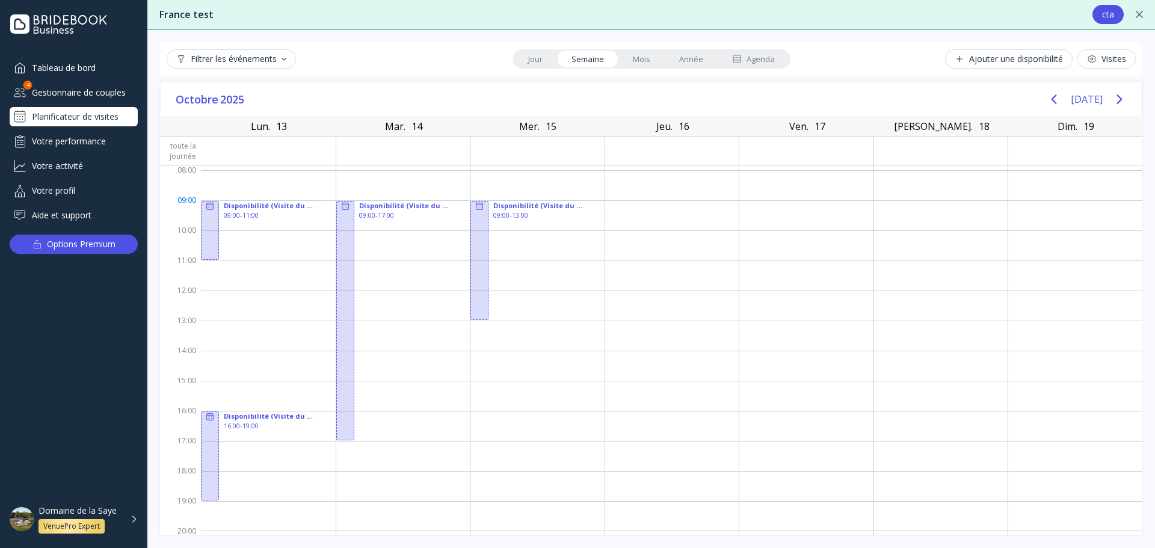
click at [610, 205] on div at bounding box center [672, 215] width 134 height 30
click at [606, 207] on div at bounding box center [672, 215] width 134 height 30
click at [606, 203] on div at bounding box center [672, 215] width 134 height 30
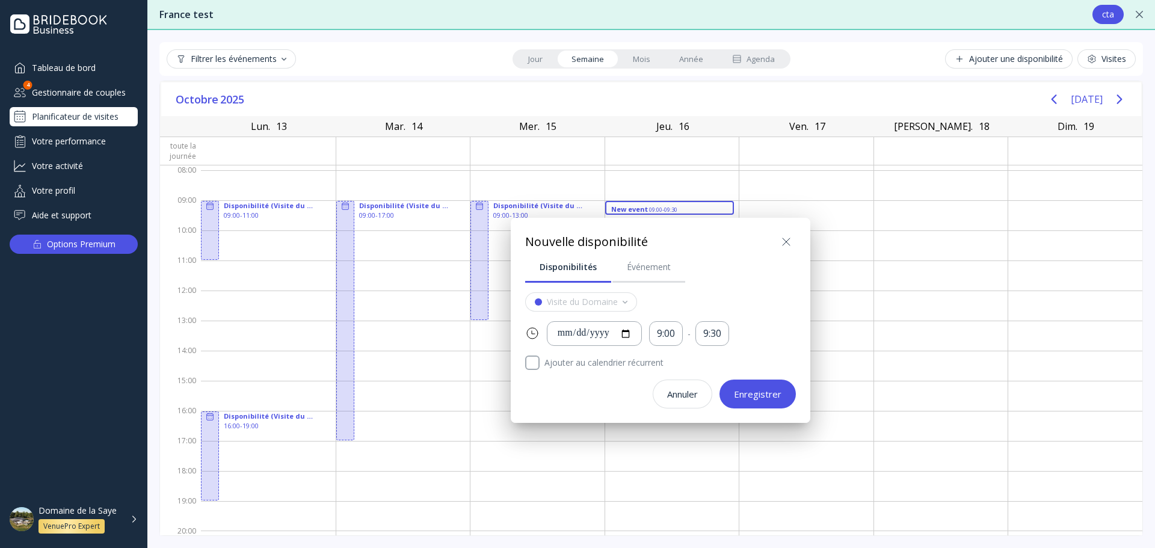
click at [787, 247] on icon at bounding box center [786, 242] width 14 height 14
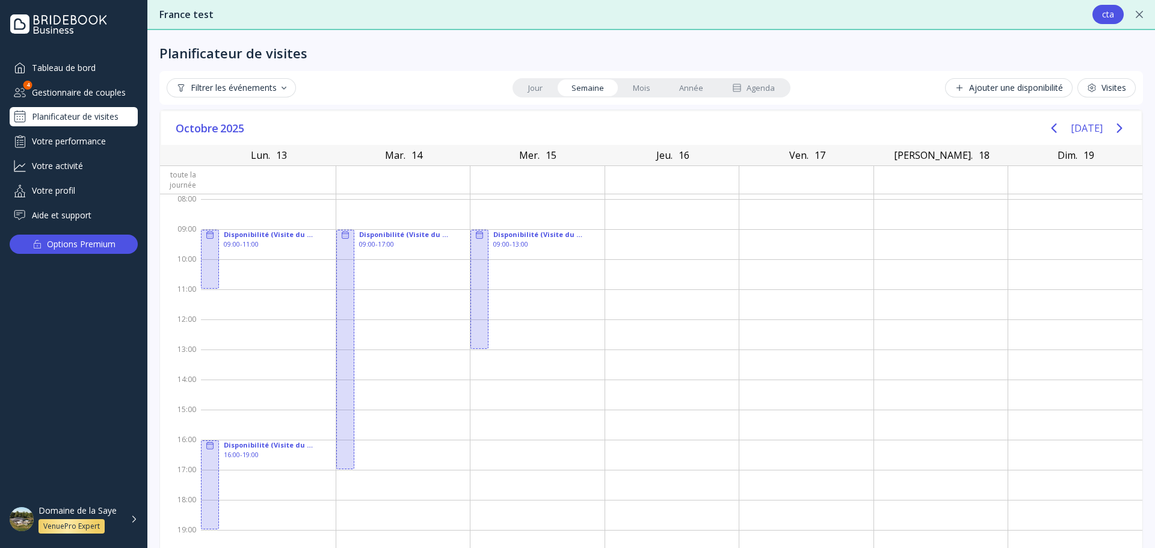
click at [126, 516] on div "Domaine de la Saye VenuePro Expert" at bounding box center [88, 519] width 99 height 28
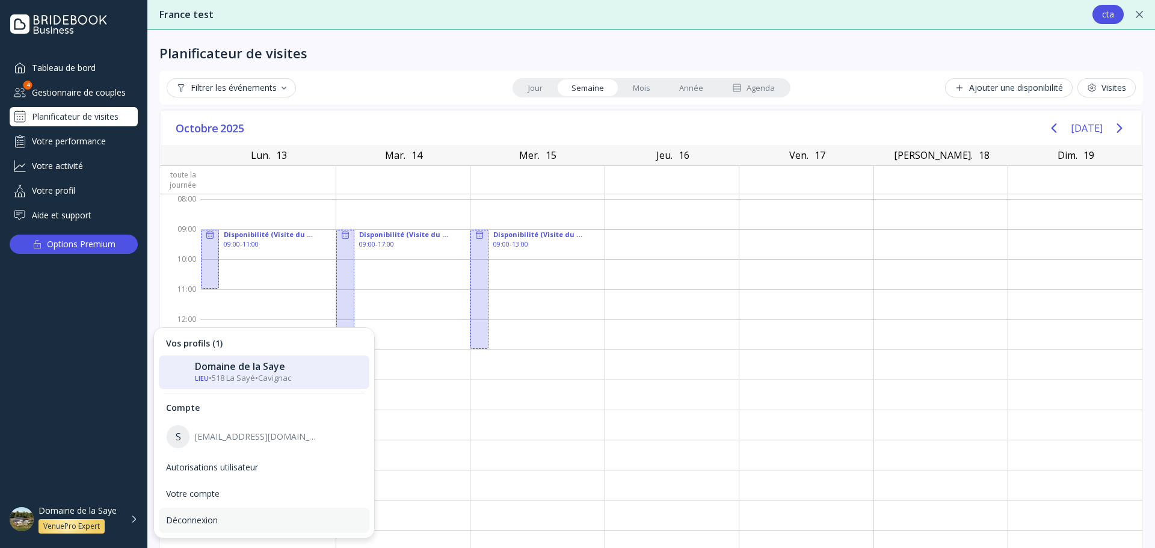
click at [190, 521] on div "Déconnexion" at bounding box center [264, 520] width 196 height 11
